Goal: Find specific page/section: Find specific page/section

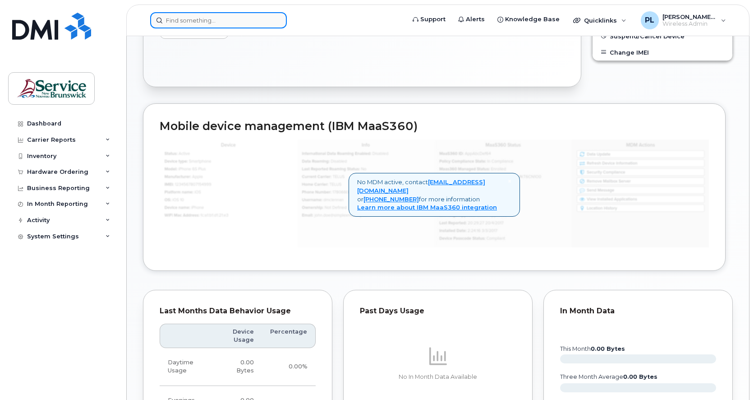
scroll to position [350, 0]
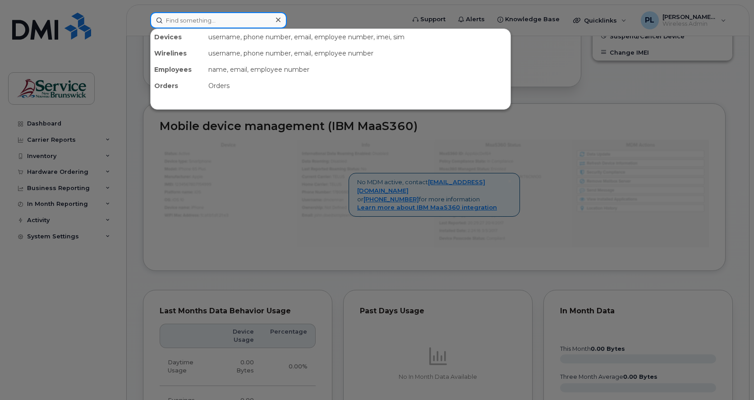
click at [231, 14] on input at bounding box center [218, 20] width 137 height 16
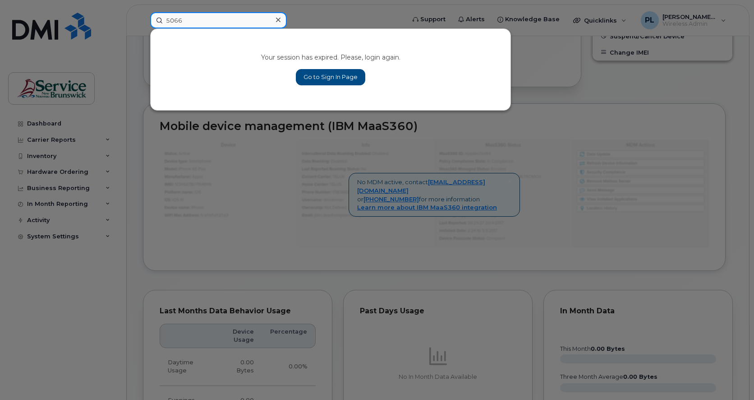
type input "5066"
click at [319, 73] on link "Go to Sign In Page" at bounding box center [330, 77] width 69 height 16
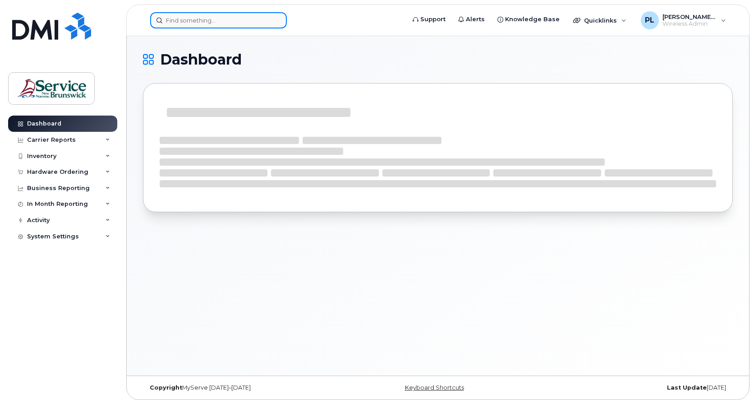
click at [196, 23] on input at bounding box center [218, 20] width 137 height 16
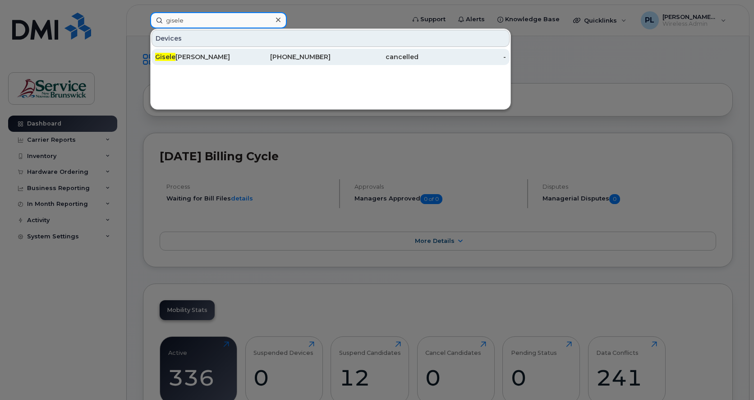
type input "gisele"
click at [205, 51] on div "Gisele McIntyre" at bounding box center [199, 57] width 88 height 16
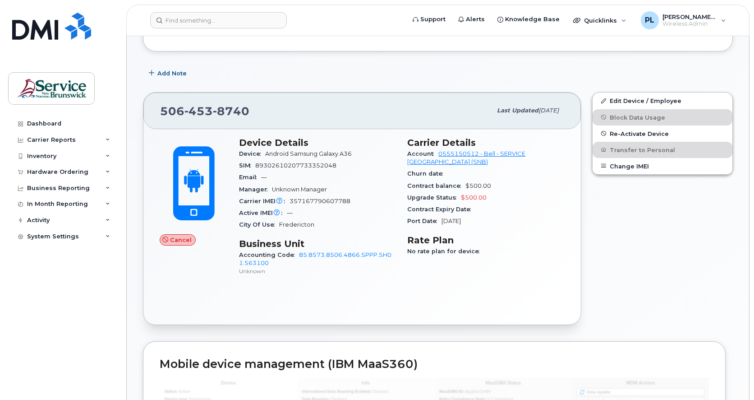
scroll to position [75, 0]
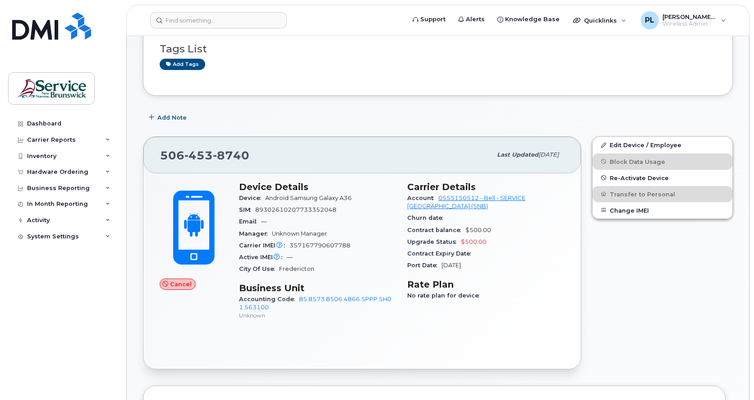
click at [138, 138] on div "[PHONE_NUMBER] Last updated [DATE] Cancel Device Details Device Android Samsung…" at bounding box center [362, 253] width 449 height 244
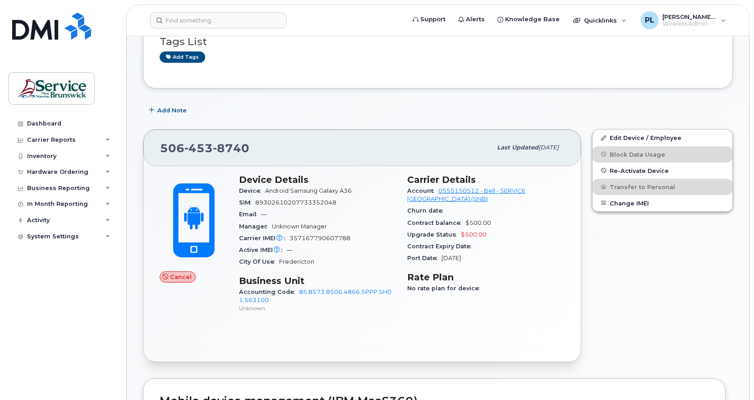
scroll to position [0, 0]
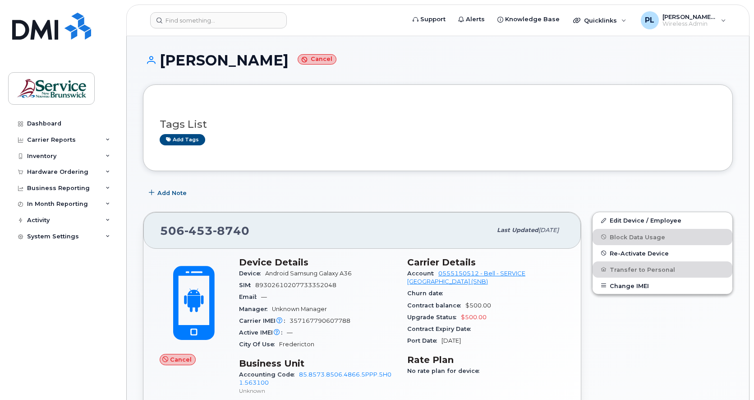
drag, startPoint x: 275, startPoint y: 61, endPoint x: 163, endPoint y: 55, distance: 112.1
click at [163, 55] on h1 "Gisele McIntyre Cancel" at bounding box center [438, 60] width 590 height 16
copy h1 "Gisele McIntyre"
click at [202, 186] on div "Add Note" at bounding box center [438, 193] width 590 height 16
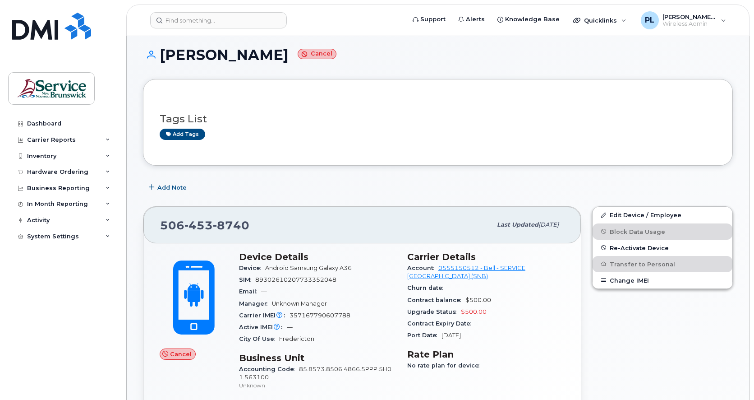
scroll to position [75, 0]
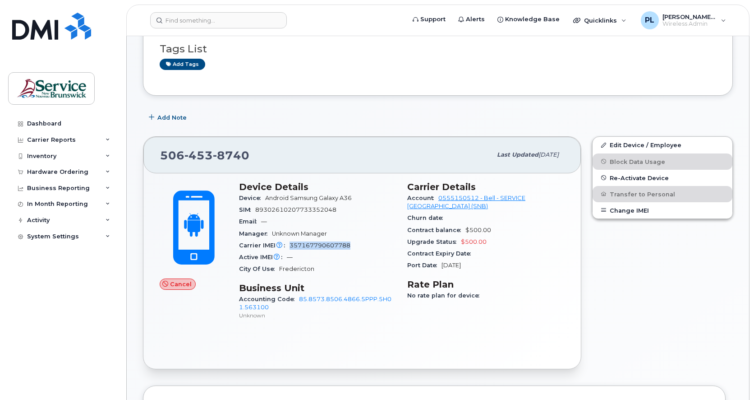
drag, startPoint x: 354, startPoint y: 246, endPoint x: 291, endPoint y: 244, distance: 63.2
click at [291, 244] on div "Carrier IMEI Carrier IMEI is reported during the last billing cycle or change o…" at bounding box center [317, 246] width 157 height 12
copy span "357167790607788"
